Goal: Task Accomplishment & Management: Use online tool/utility

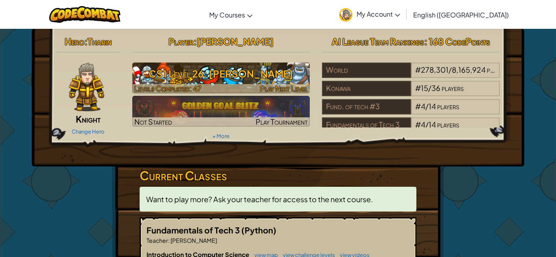
click at [206, 73] on h3 "CS1 Level 26: [PERSON_NAME]" at bounding box center [221, 74] width 178 height 18
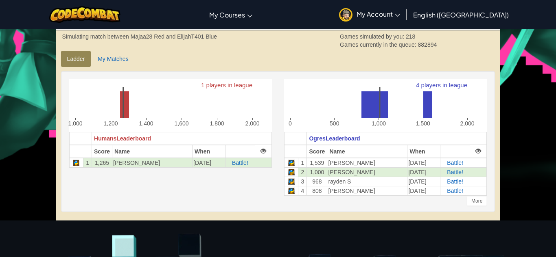
scroll to position [168, 0]
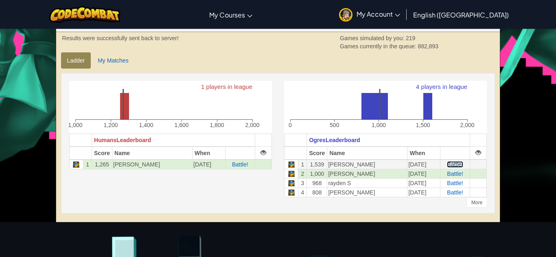
click at [447, 164] on span "Battle!" at bounding box center [455, 164] width 16 height 7
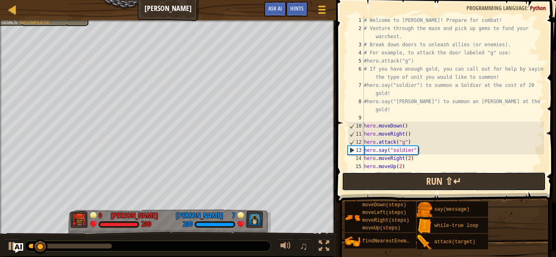
click at [377, 183] on button "Run ⇧↵" at bounding box center [444, 181] width 204 height 19
